Goal: Transaction & Acquisition: Book appointment/travel/reservation

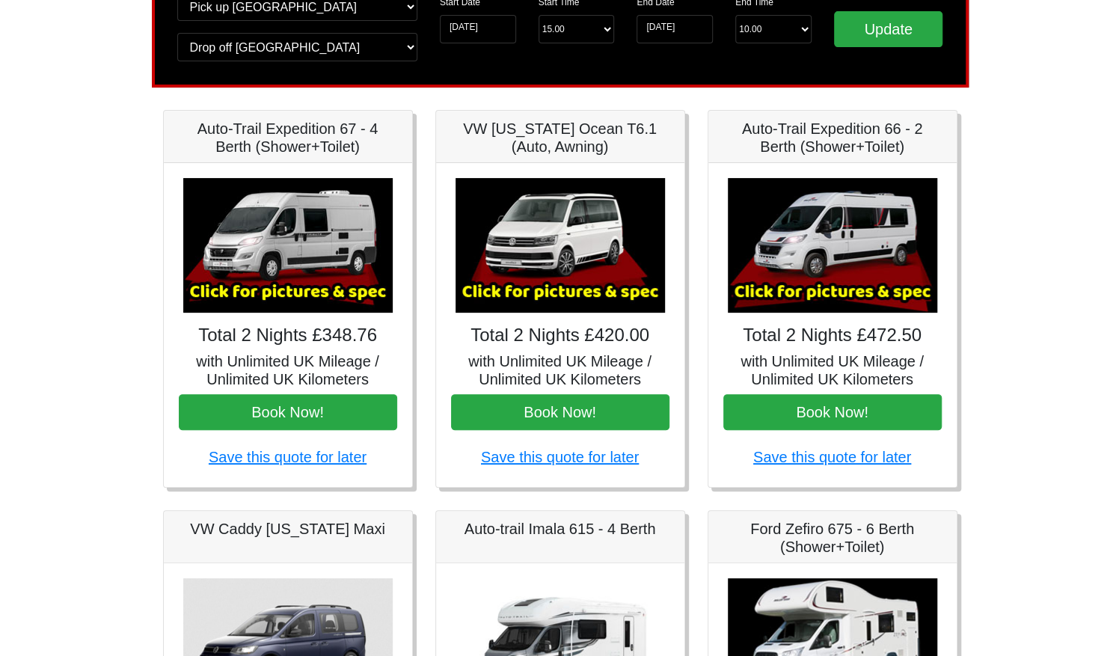
scroll to position [134, 0]
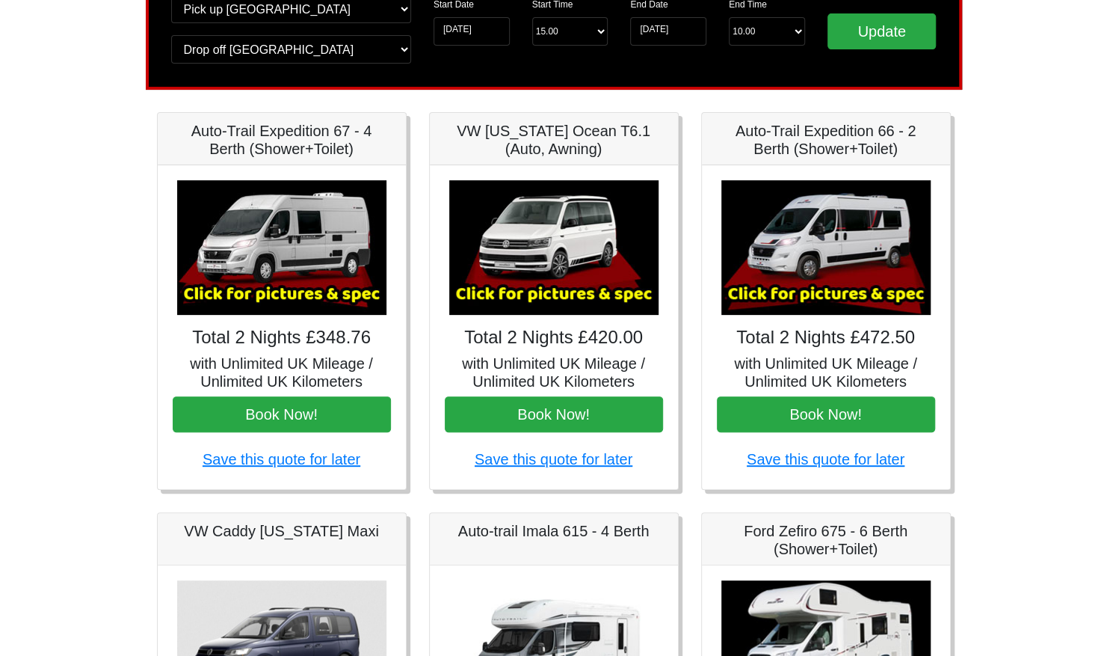
click at [303, 246] on img at bounding box center [281, 247] width 209 height 135
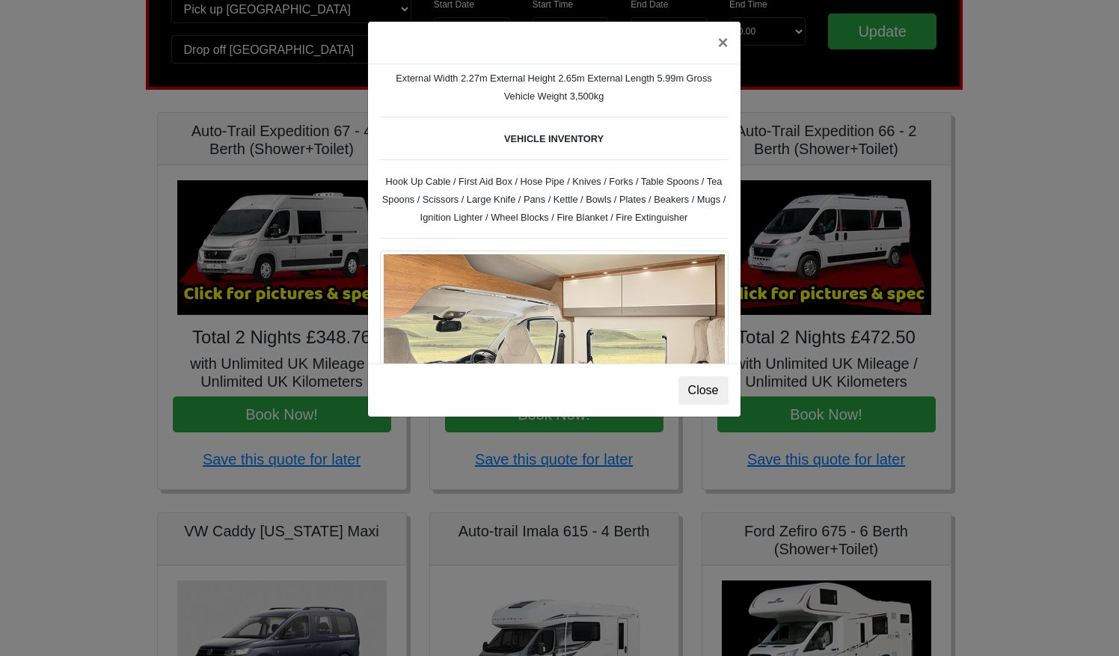
scroll to position [533, 0]
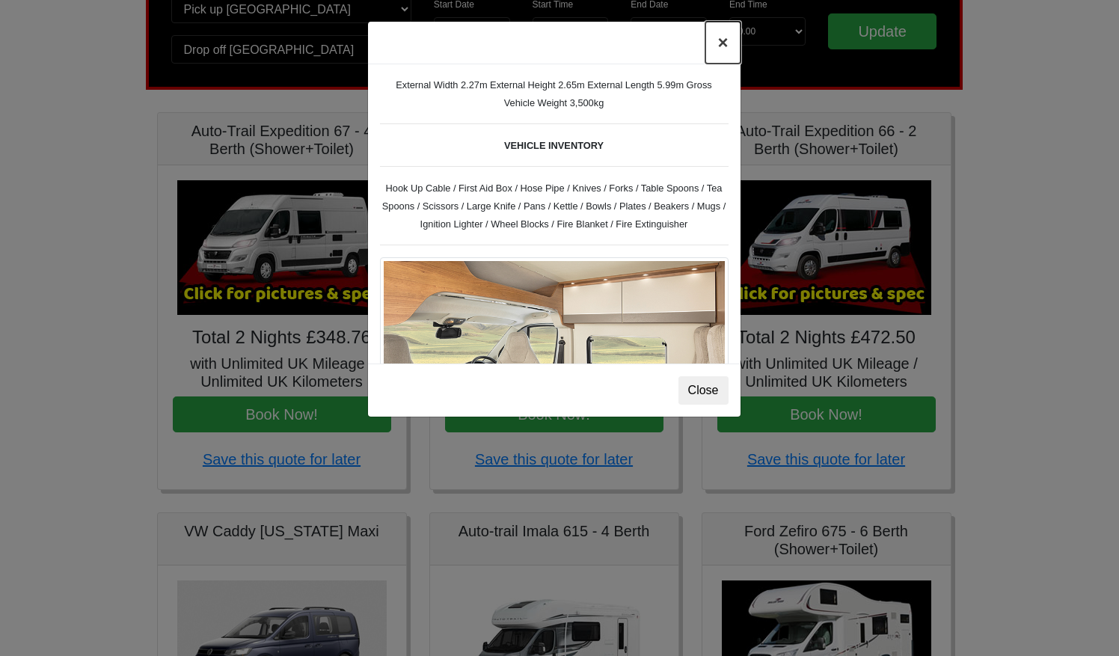
click at [719, 43] on button "×" at bounding box center [722, 43] width 34 height 42
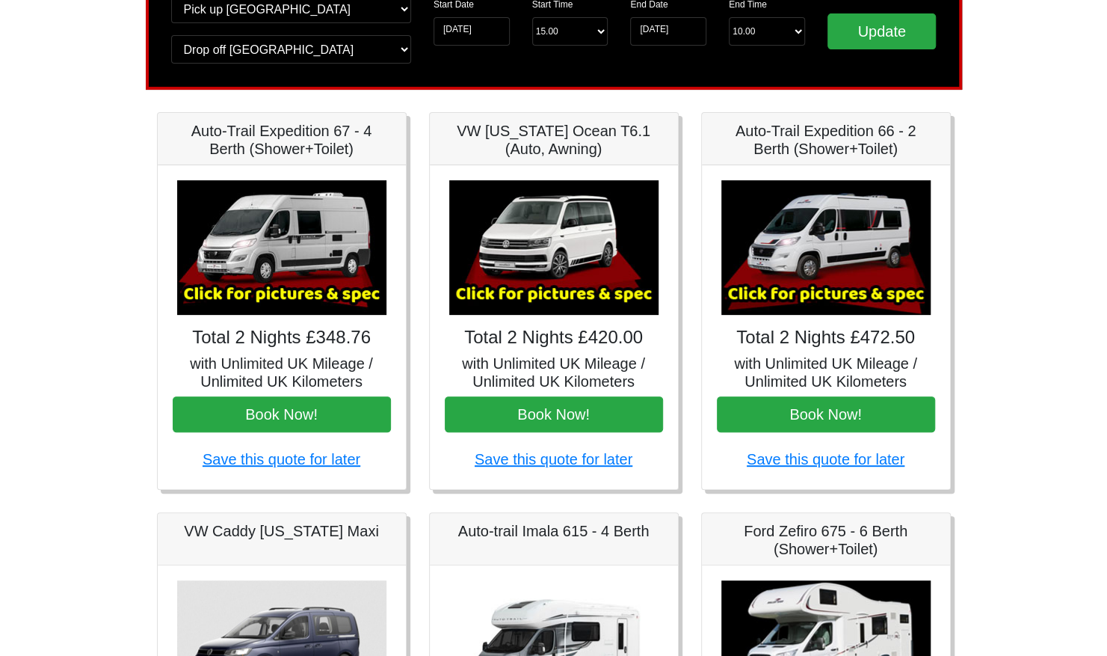
click at [807, 252] on img at bounding box center [826, 247] width 209 height 135
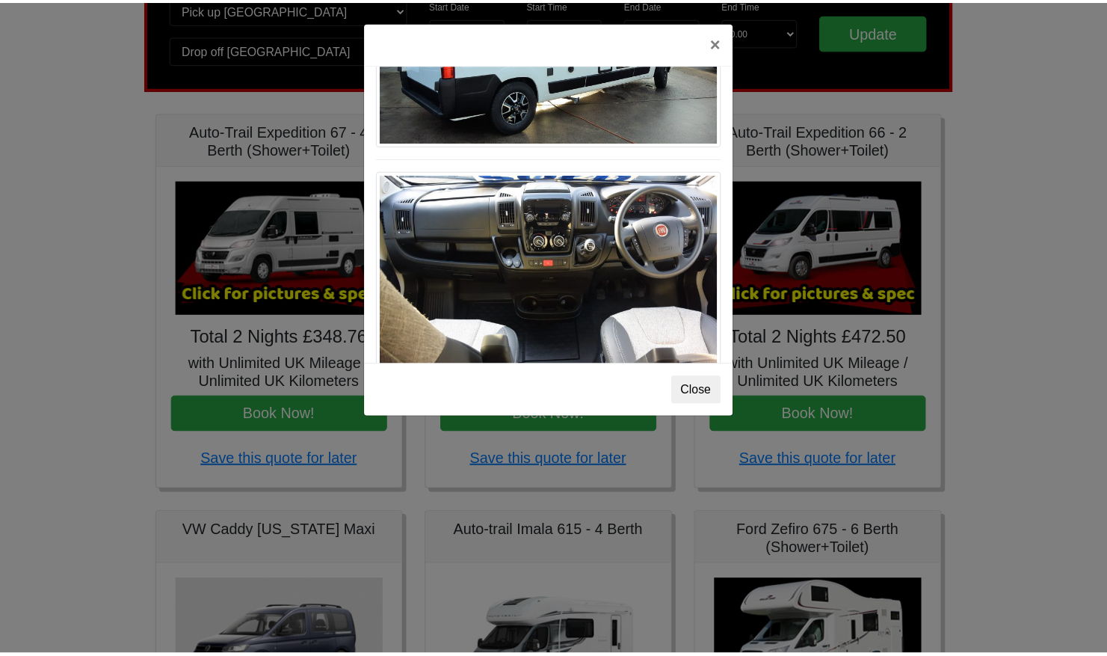
scroll to position [1552, 0]
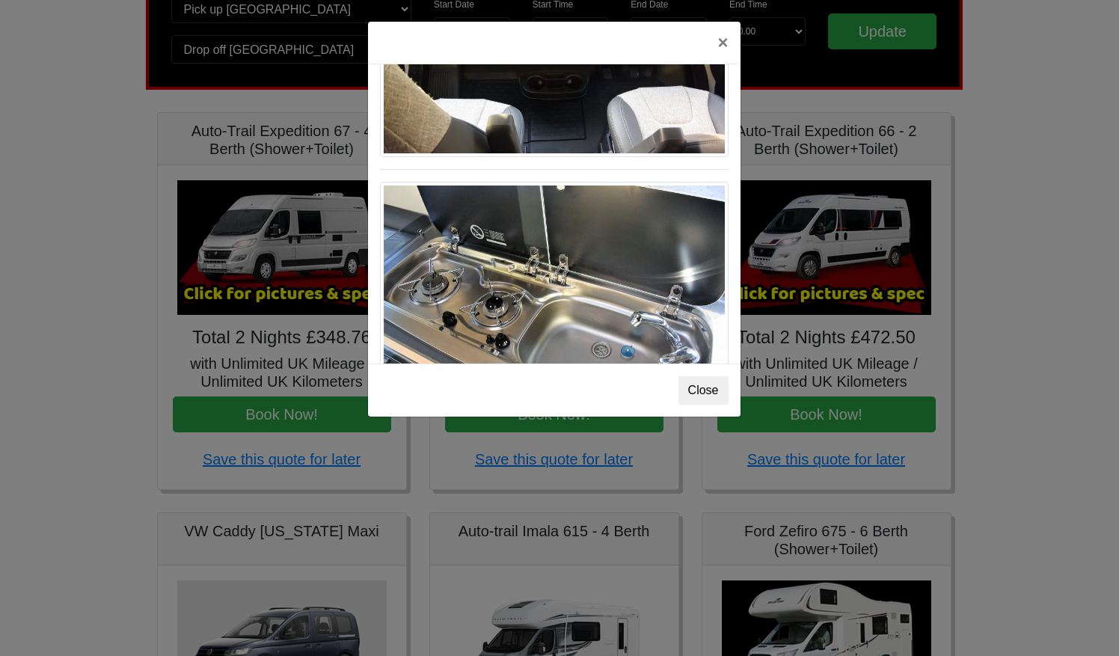
click at [0, 272] on html "CENTRAL RESERVATIONS FOR ALL ENQUIRIES 00 44 ( 0 ) 1942 778899 Easicampers Book…" at bounding box center [559, 612] width 1119 height 1493
click at [116, 247] on div "× Fiat Toleno L 2 Spec TECHNICAL DATA Engine: Fiat Ducato 115bhp, 2 litre Diese…" at bounding box center [559, 328] width 1119 height 656
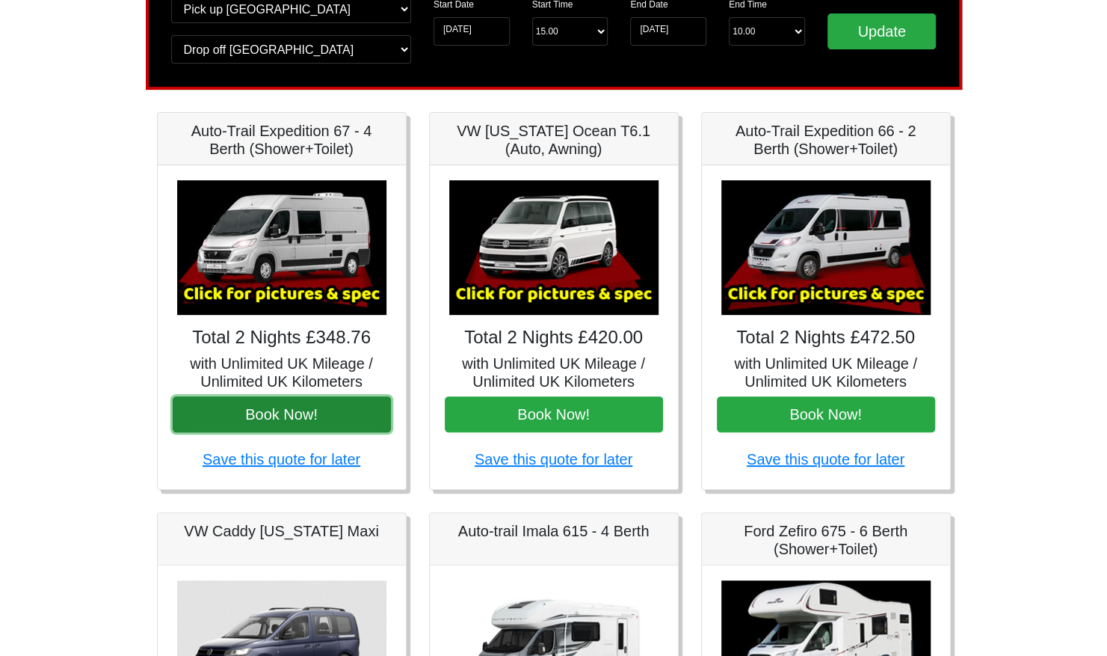
click at [271, 404] on button "Book Now!" at bounding box center [282, 414] width 218 height 36
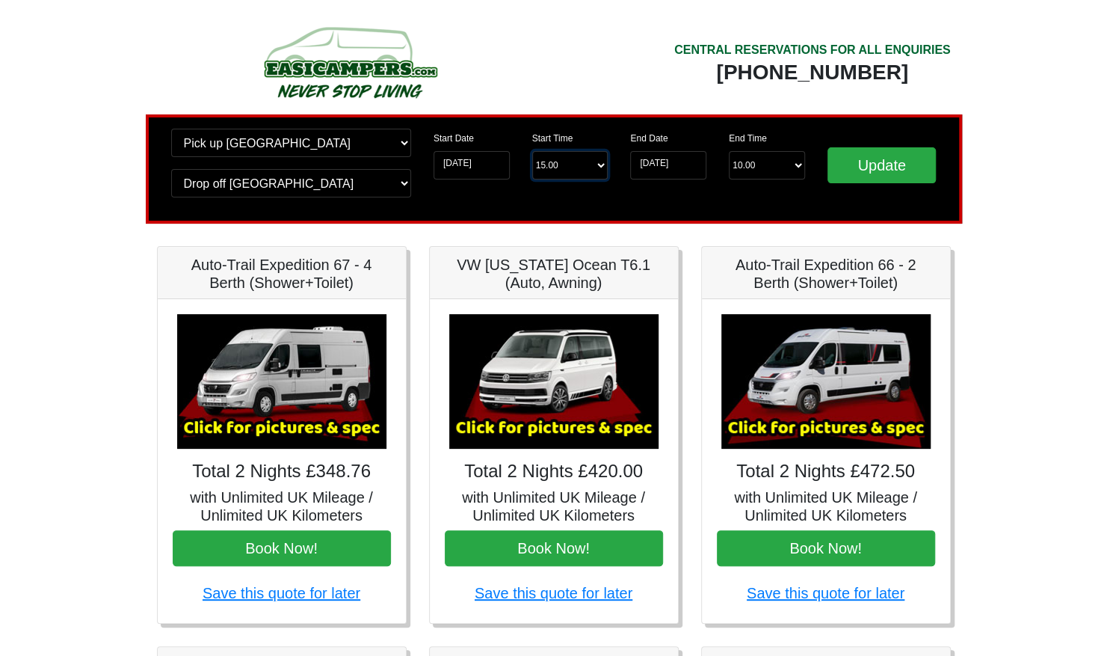
click at [571, 165] on select "Start Time 15.00 -------- 11.00 am (Saturday & Sunday Only) 12.00 pm (Saturday)…" at bounding box center [570, 165] width 76 height 28
select select "13.00"
click at [532, 152] on select "Start Time 15.00 -------- 11.00 am (Saturday & Sunday Only) 12.00 pm (Saturday)…" at bounding box center [570, 165] width 76 height 28
click at [752, 163] on select "End Time 10.00 -------- 08.00 am 09.00 am 10.00 am 11.00 am (Sunday Only)" at bounding box center [767, 165] width 76 height 28
select select "11.00"
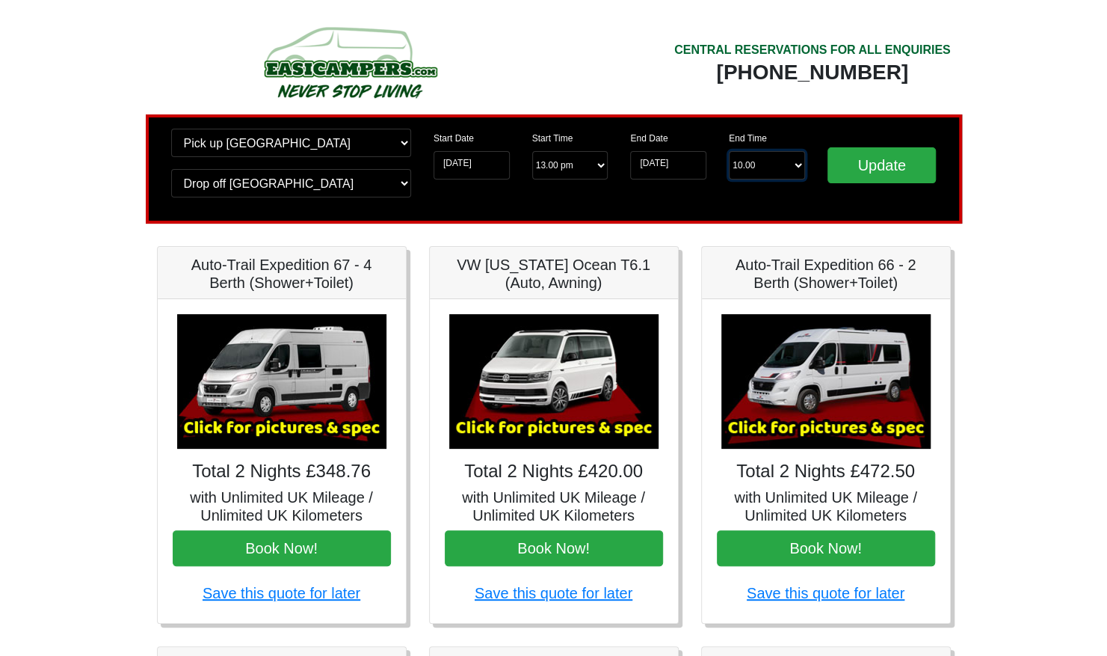
click at [729, 152] on select "End Time 10.00 -------- 08.00 am 09.00 am 10.00 am 11.00 am (Sunday Only)" at bounding box center [767, 165] width 76 height 28
click at [889, 167] on input "Update" at bounding box center [882, 165] width 109 height 36
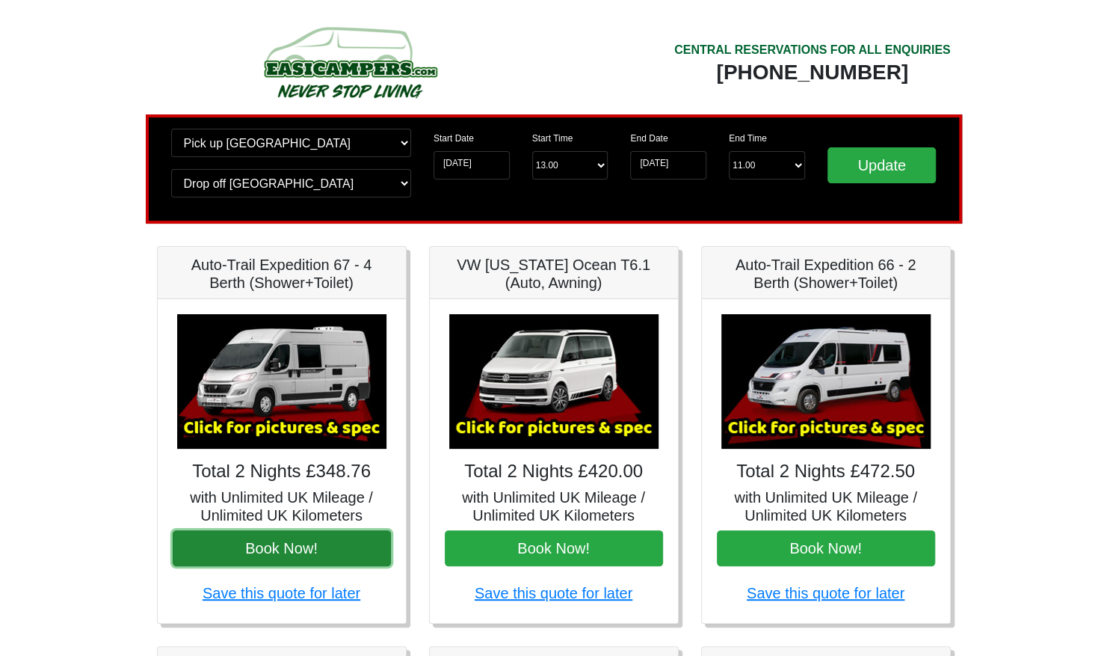
click at [288, 549] on button "Book Now!" at bounding box center [282, 548] width 218 height 36
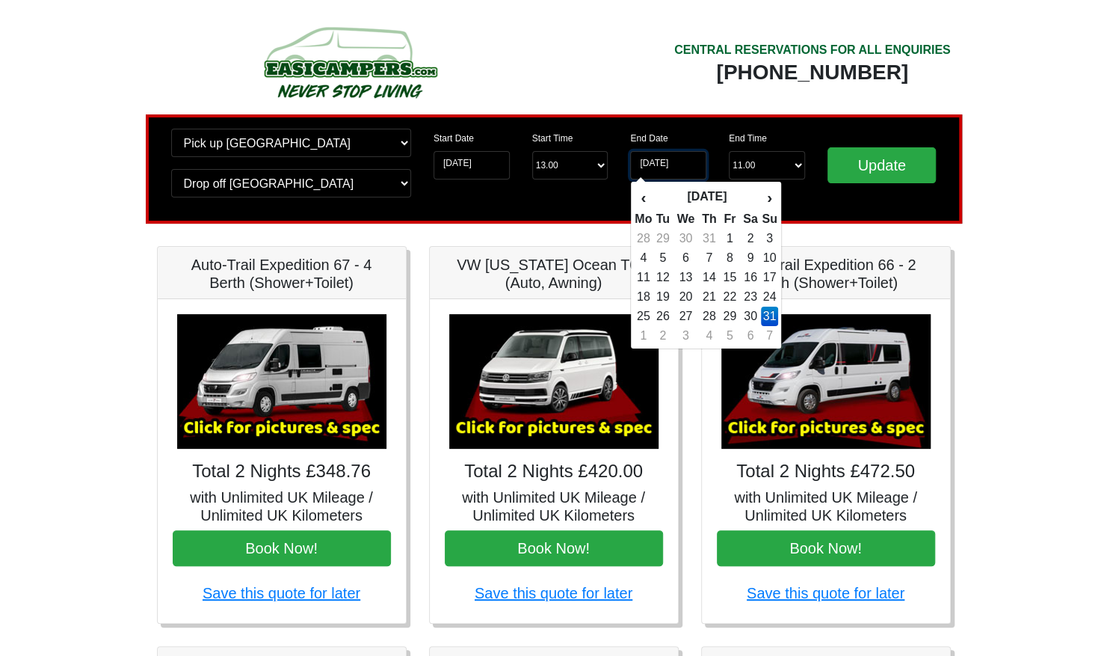
click at [669, 159] on input "[DATE]" at bounding box center [668, 165] width 76 height 28
click at [642, 331] on td "1" at bounding box center [643, 335] width 19 height 19
type input "01-09-2025"
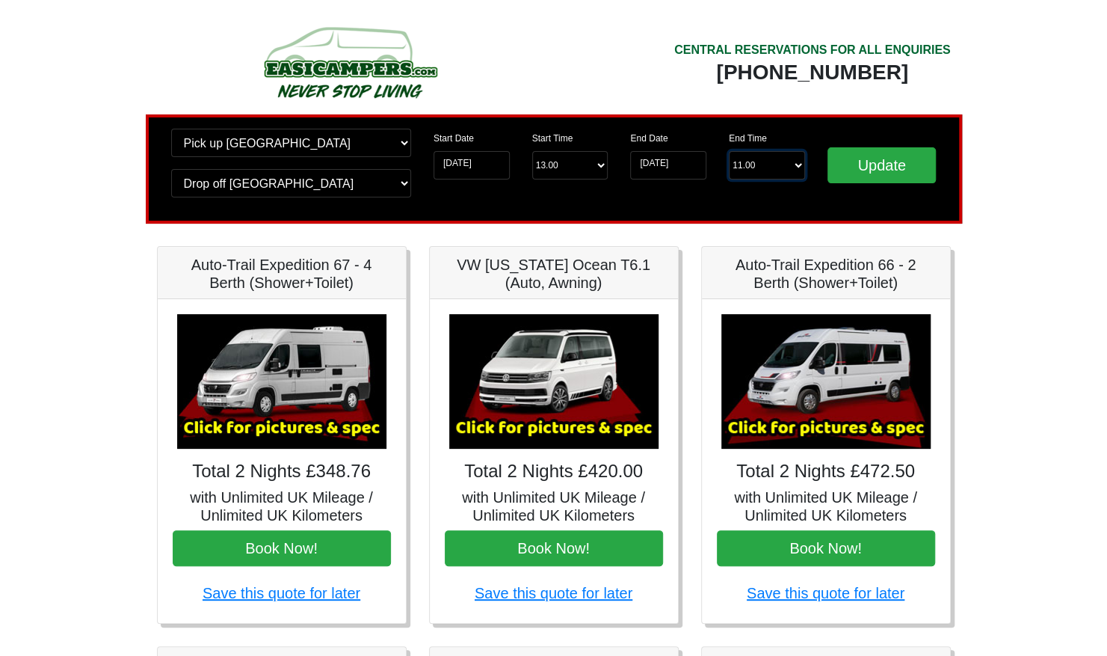
click at [782, 170] on select "End Time 11.00 -------- 08.00 am 09.00 am 10.00 am 11.00 am (Sunday Only)" at bounding box center [767, 165] width 76 height 28
select select "10.00"
click at [729, 152] on select "End Time 11.00 -------- 08.00 am 09.00 am 10.00 am 11.00 am (Sunday Only)" at bounding box center [767, 165] width 76 height 28
click at [875, 172] on input "Update" at bounding box center [882, 165] width 109 height 36
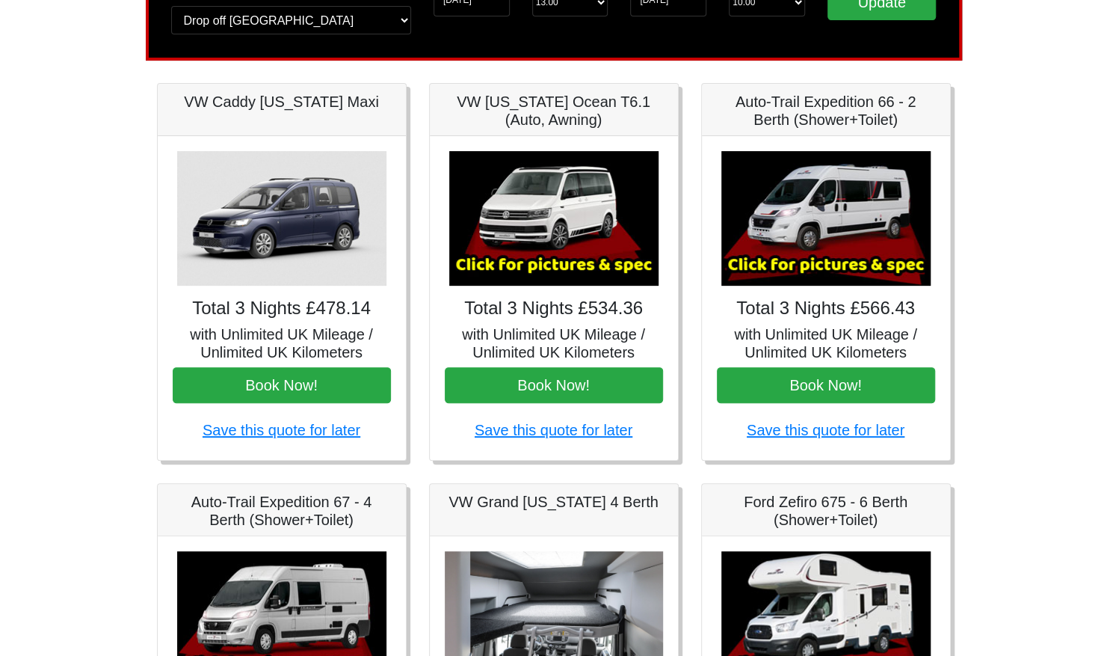
scroll to position [162, 0]
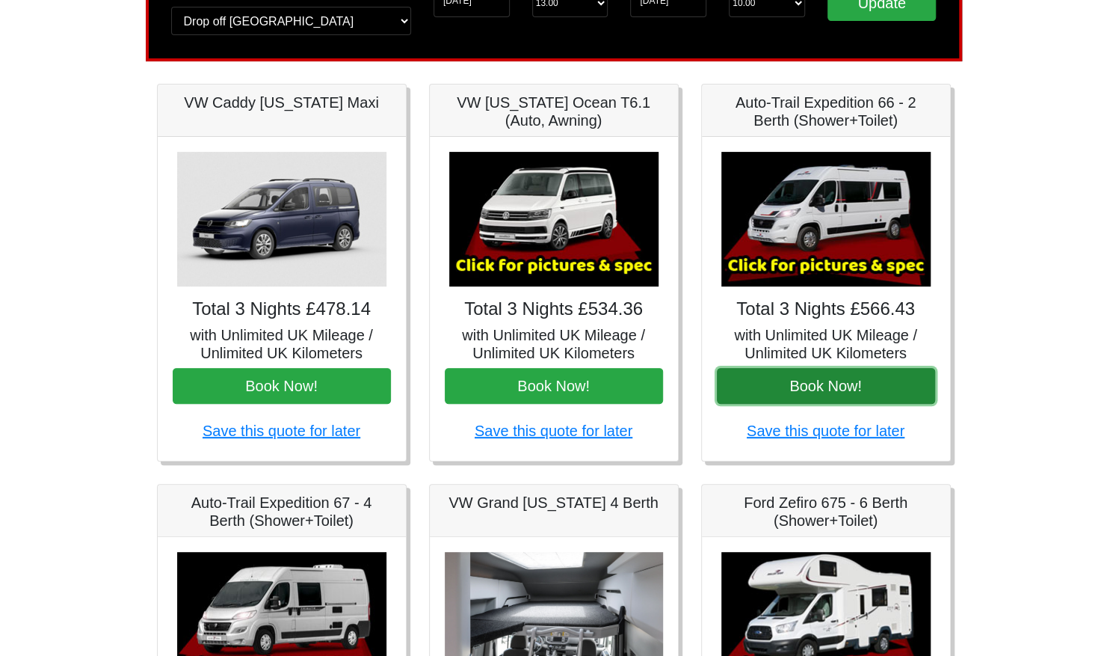
click at [821, 381] on button "Book Now!" at bounding box center [826, 386] width 218 height 36
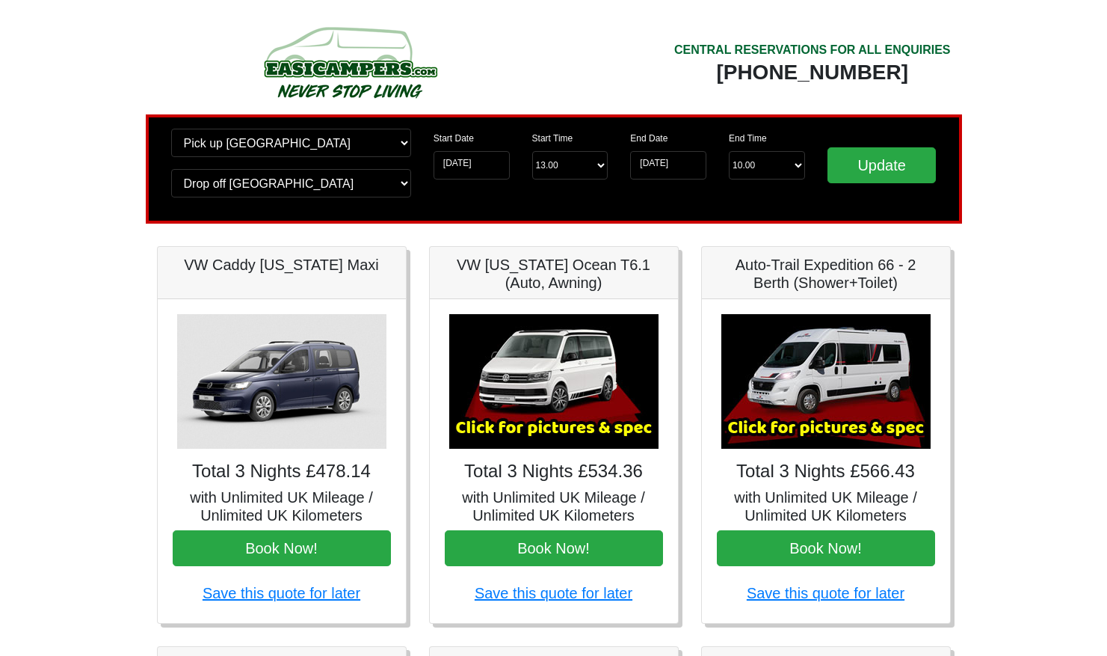
scroll to position [162, 0]
